Goal: Go to known website: Access a specific website the user already knows

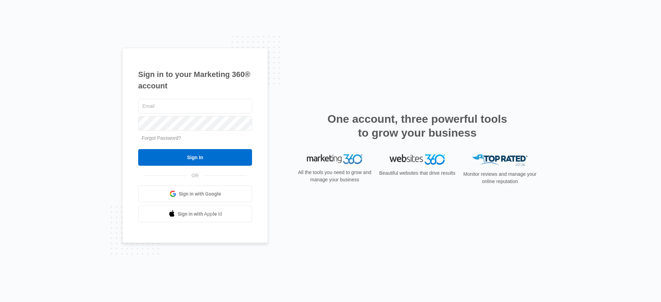
type input "[PERSON_NAME][EMAIL_ADDRESS][PERSON_NAME][DOMAIN_NAME]"
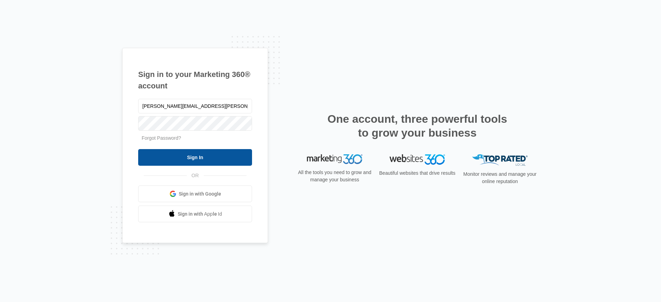
click at [190, 152] on input "Sign In" at bounding box center [195, 157] width 114 height 17
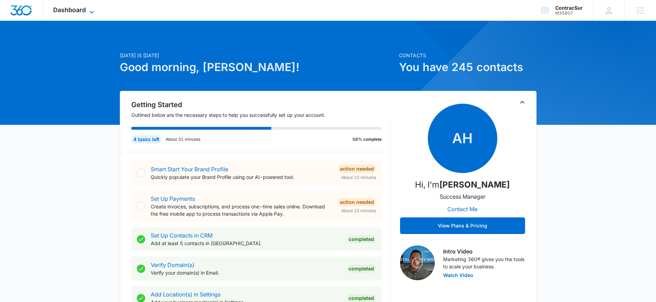
click at [64, 11] on span "Dashboard" at bounding box center [69, 9] width 33 height 7
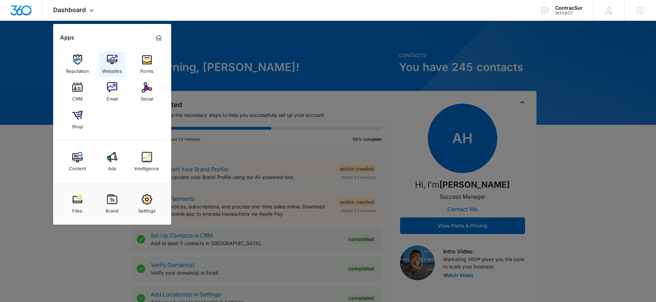
click at [111, 57] on img at bounding box center [112, 60] width 10 height 10
